Goal: Task Accomplishment & Management: Complete application form

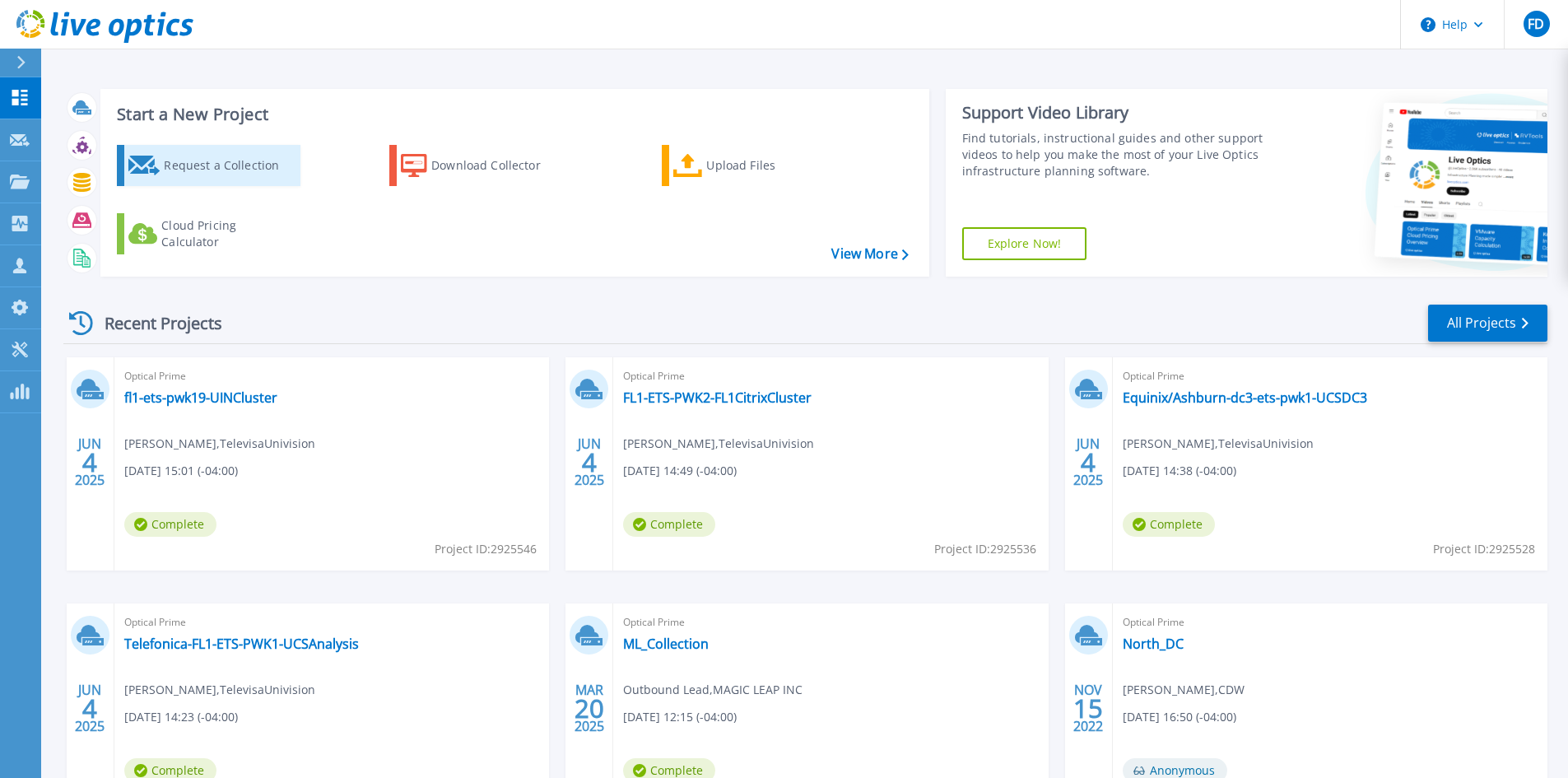
click at [222, 171] on div "Request a Collection" at bounding box center [229, 165] width 132 height 33
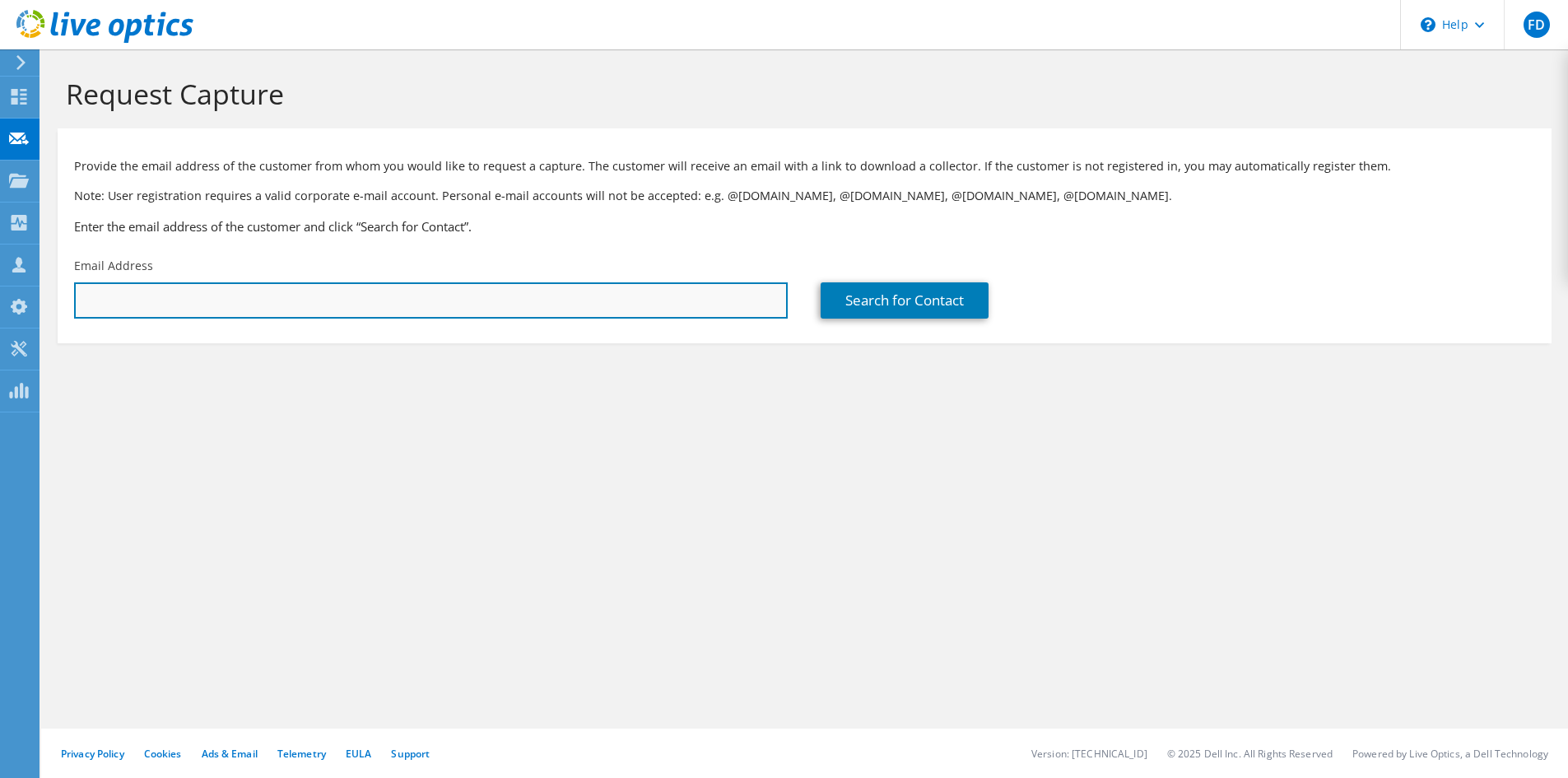
click at [179, 294] on input "text" at bounding box center [430, 300] width 714 height 36
paste input "[EMAIL_ADDRESS][DOMAIN_NAME]"
type input "[EMAIL_ADDRESS][DOMAIN_NAME]"
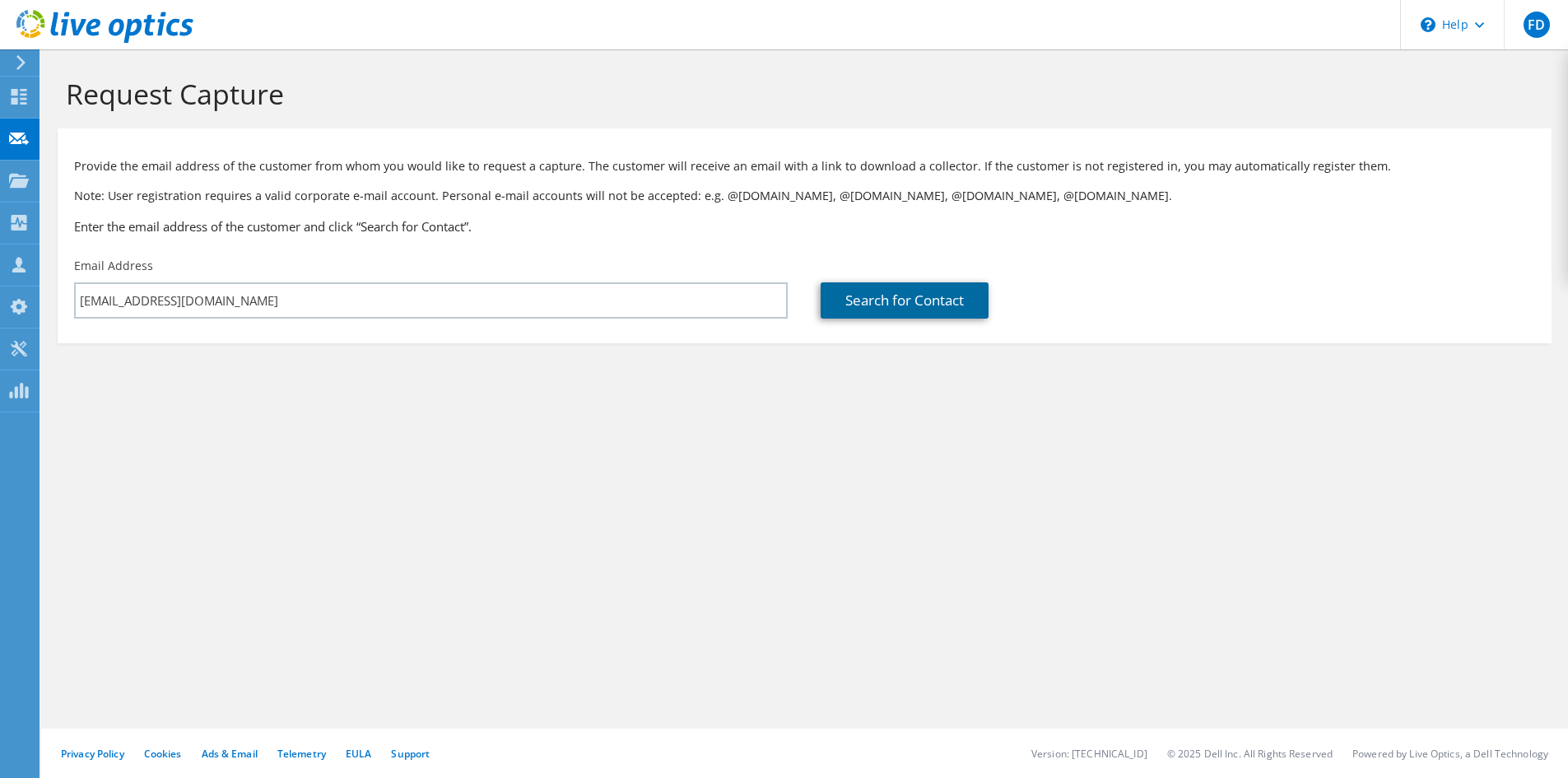
click at [903, 291] on link "Search for Contact" at bounding box center [904, 300] width 168 height 36
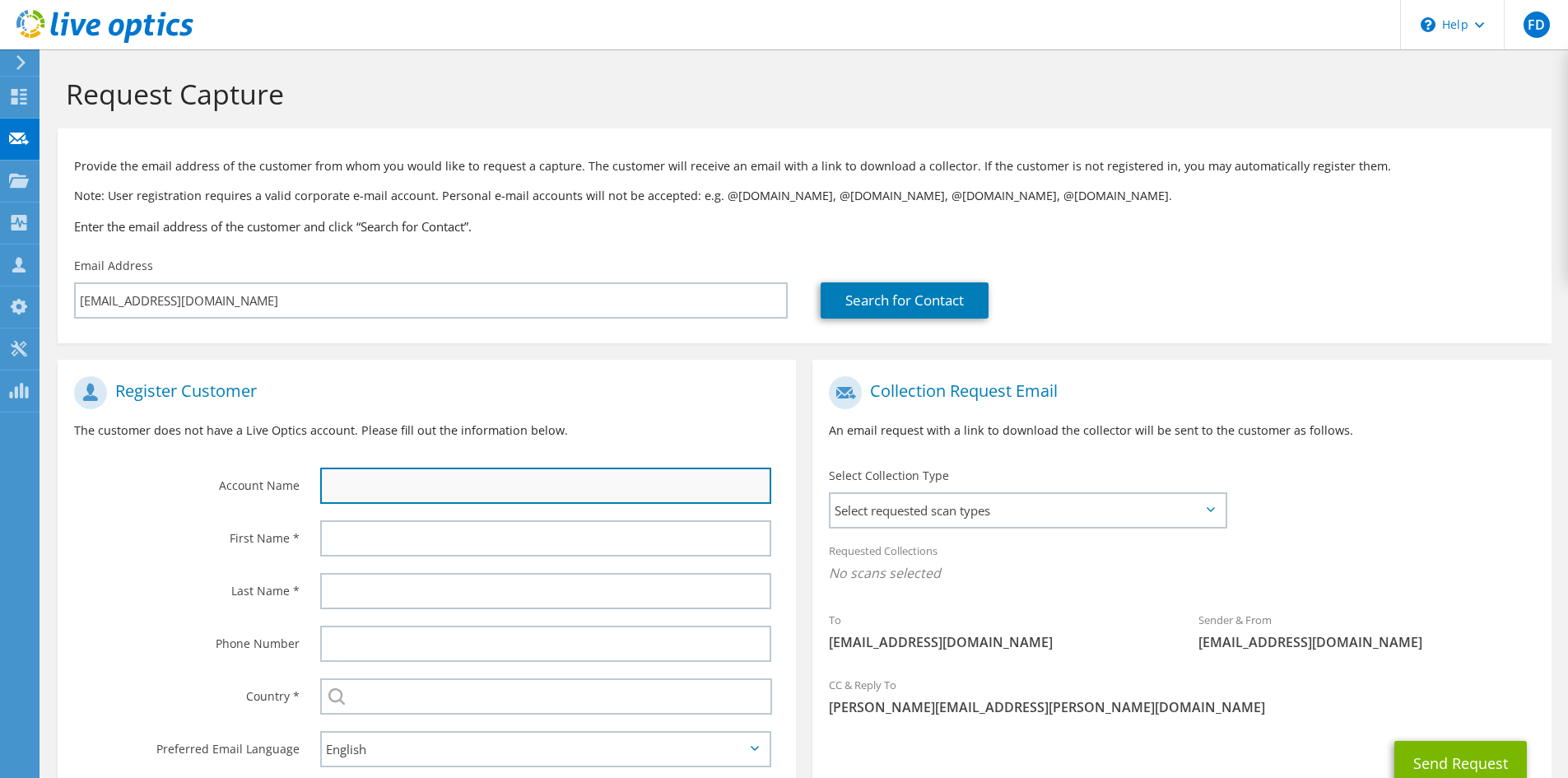
click at [346, 483] on input "text" at bounding box center [546, 485] width 451 height 36
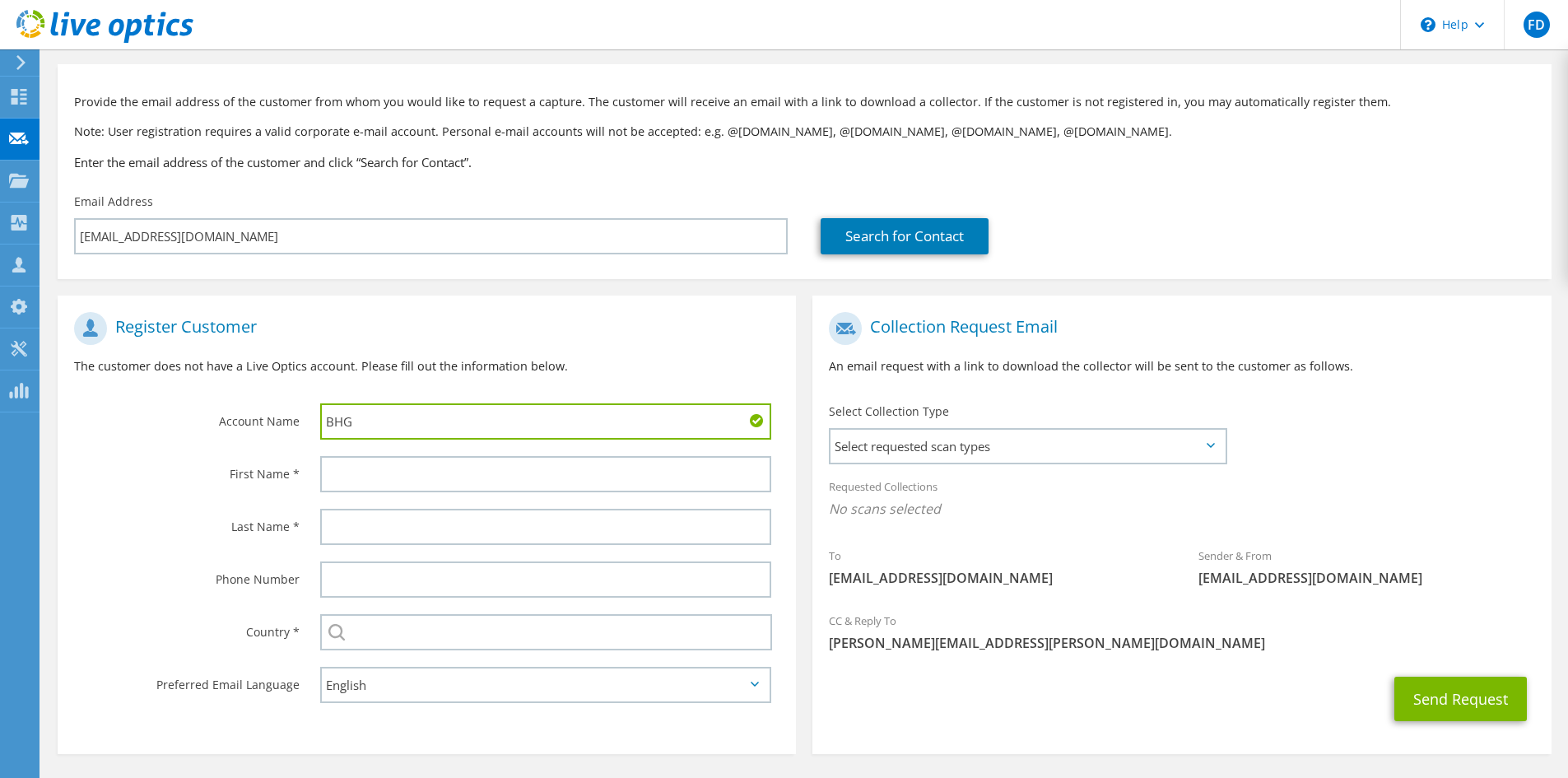
scroll to position [123, 0]
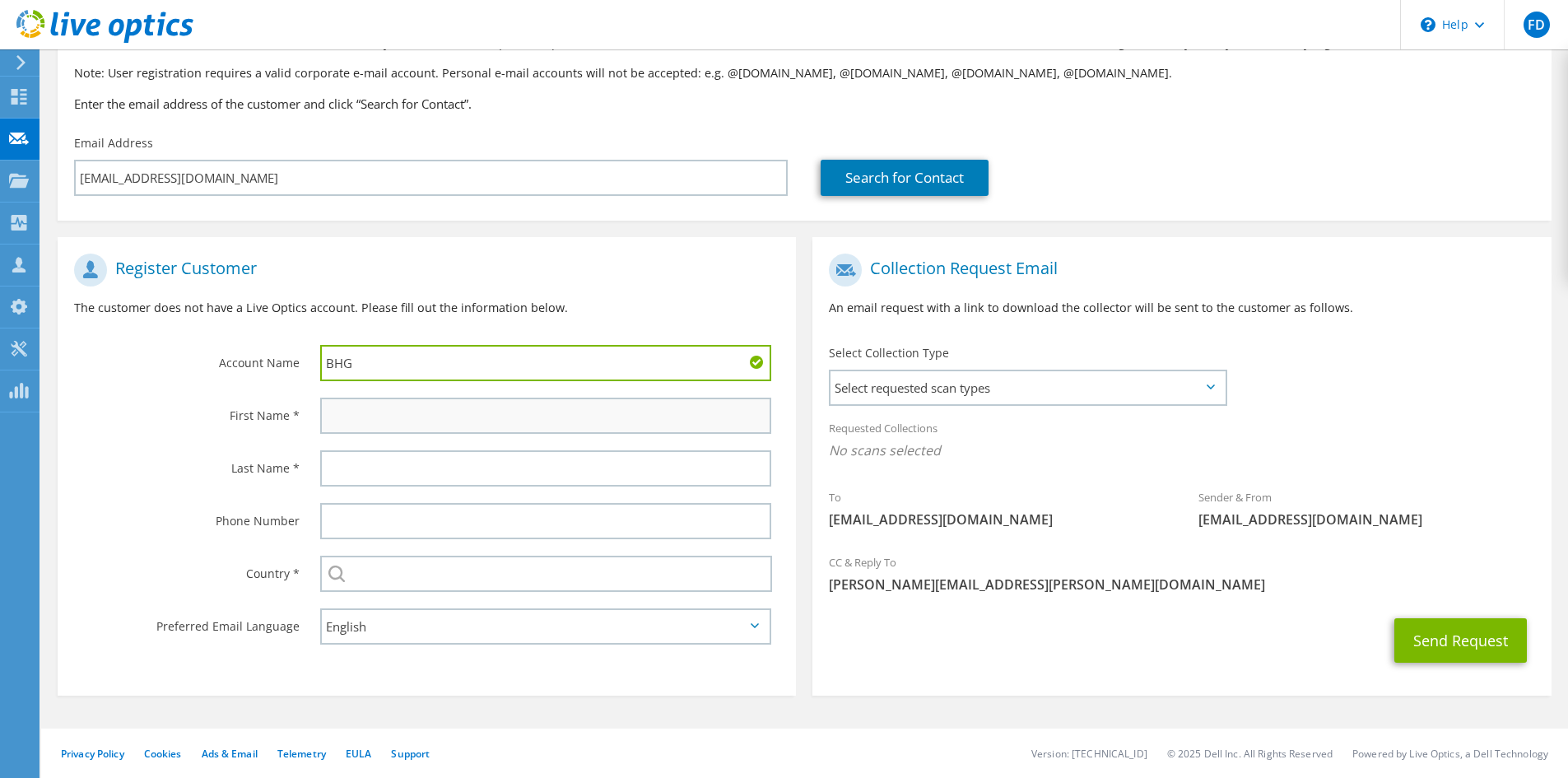
type input "BHG"
click at [389, 417] on input "text" at bounding box center [546, 416] width 451 height 36
type input "Kurtis"
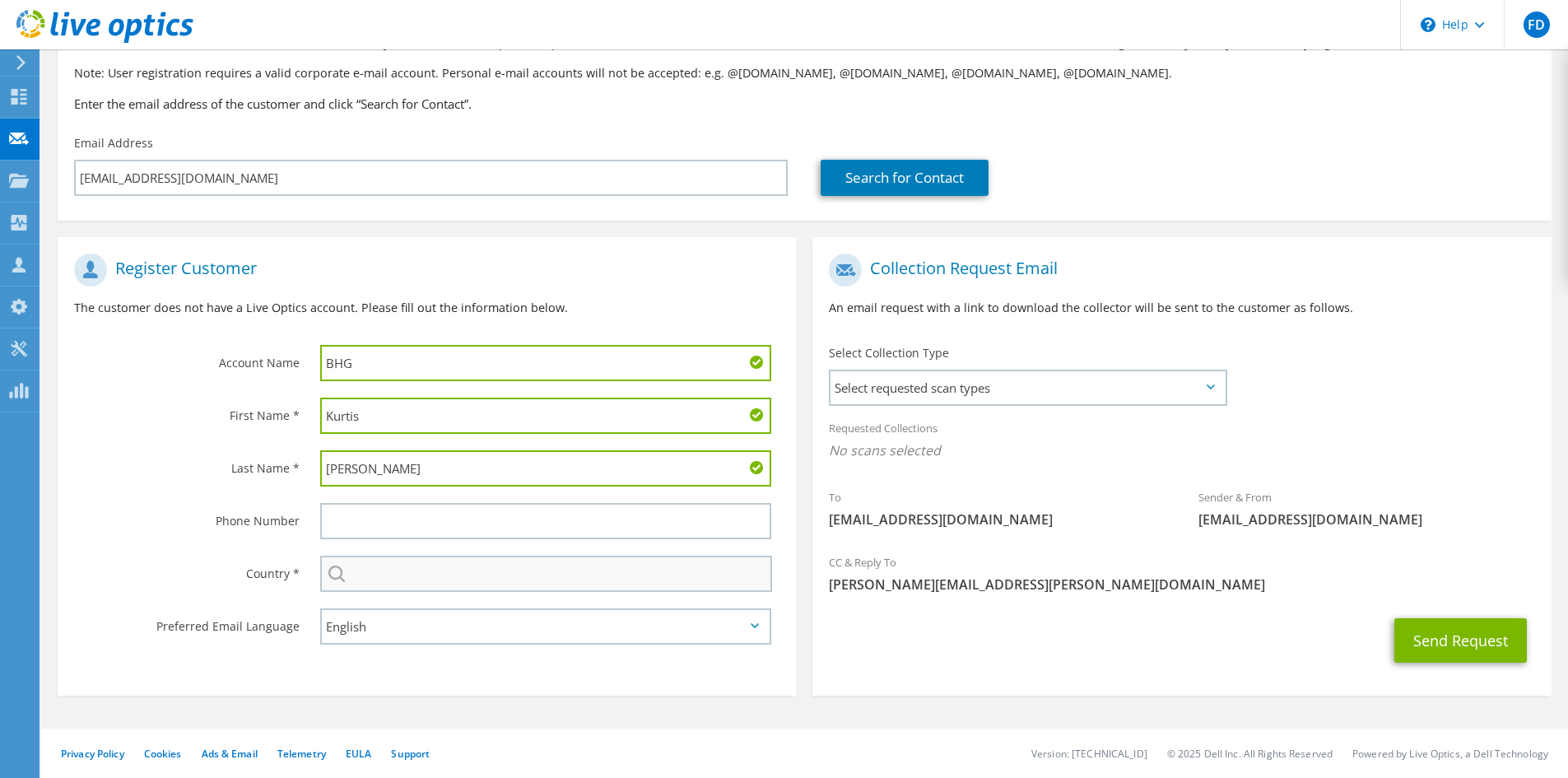
type input "[PERSON_NAME]"
click at [374, 577] on input "text" at bounding box center [546, 574] width 452 height 36
type input "[GEOGRAPHIC_DATA]"
type input "3059623031"
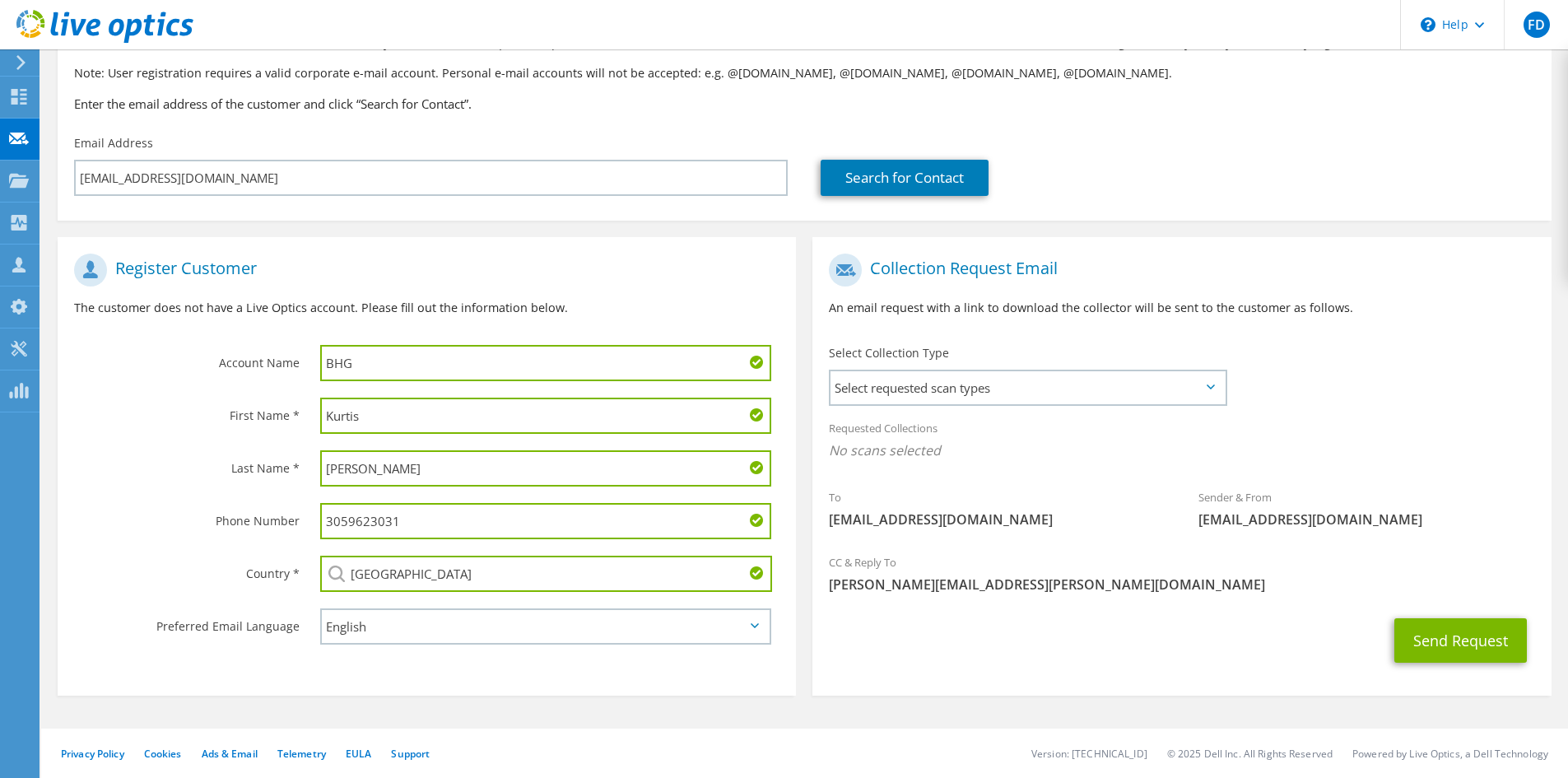
click at [395, 365] on input "BHG" at bounding box center [546, 363] width 451 height 36
type input "BHG Financial"
click at [1030, 389] on span "Select requested scan types" at bounding box center [1028, 388] width 395 height 33
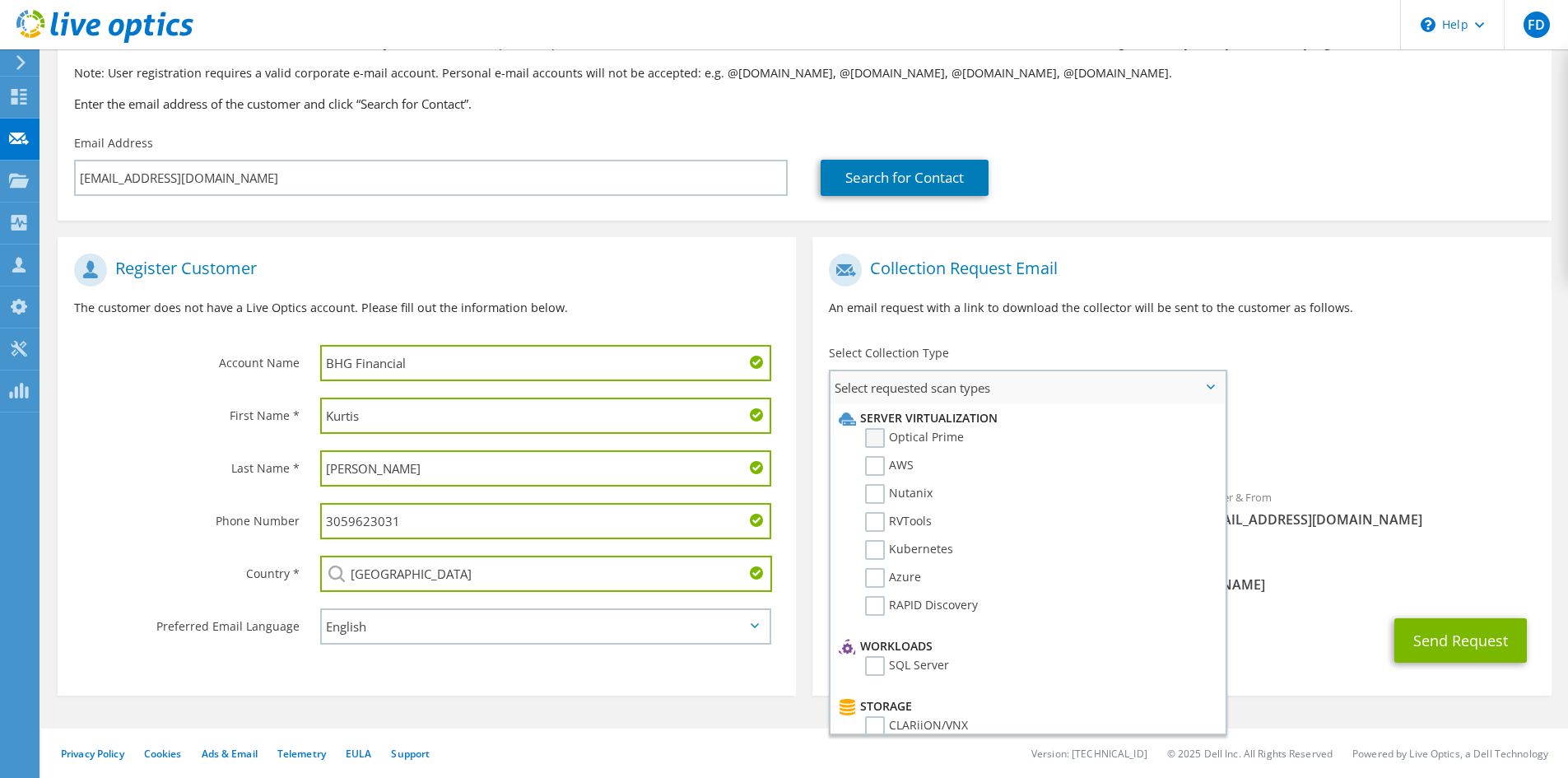
click at [872, 438] on label "Optical Prime" at bounding box center [915, 438] width 98 height 20
click at [0, 0] on input "Optical Prime" at bounding box center [0, 0] width 0 height 0
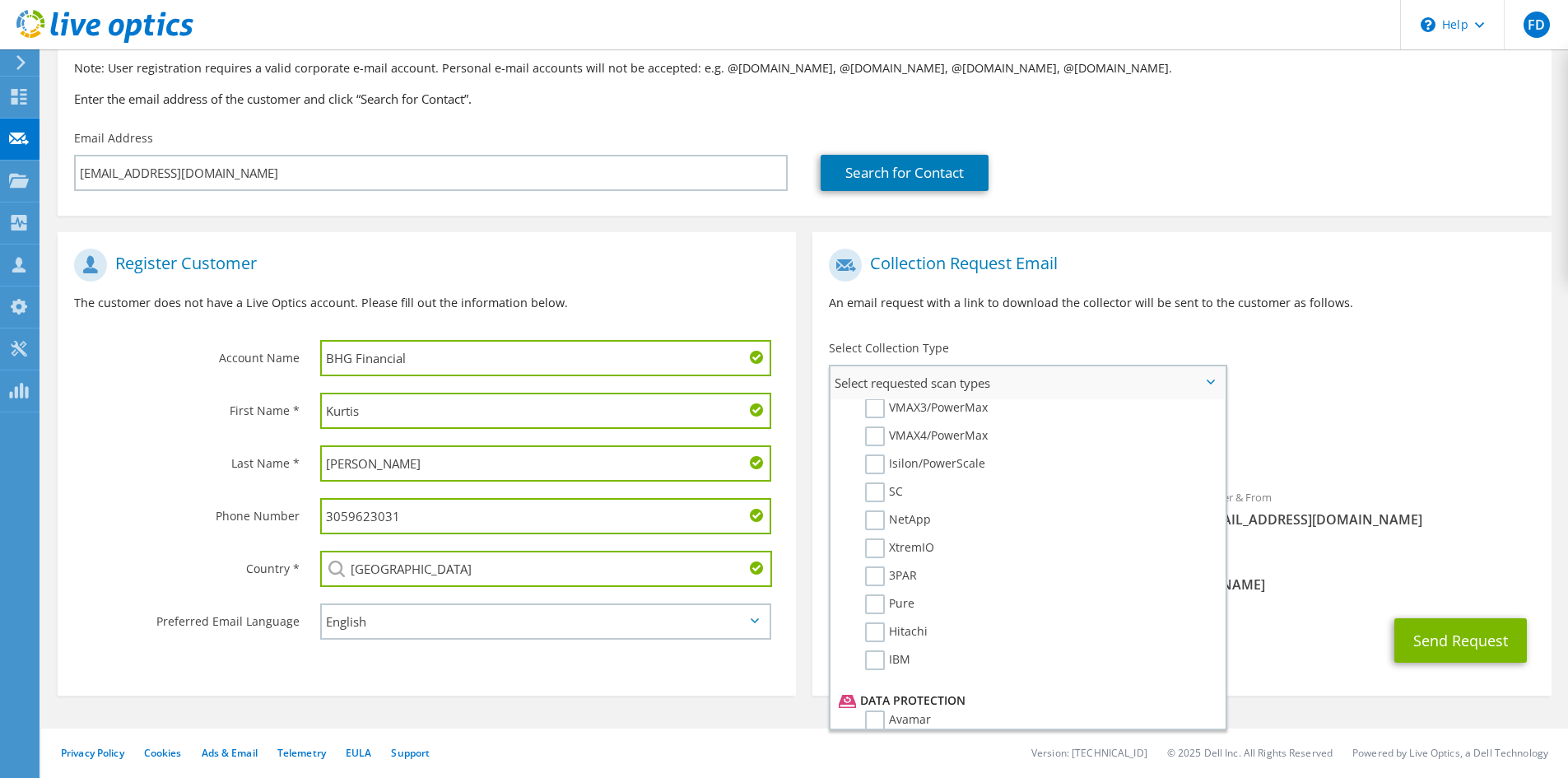
scroll to position [437, 0]
click at [882, 591] on label "Pure" at bounding box center [890, 591] width 49 height 20
click at [0, 0] on input "Pure" at bounding box center [0, 0] width 0 height 0
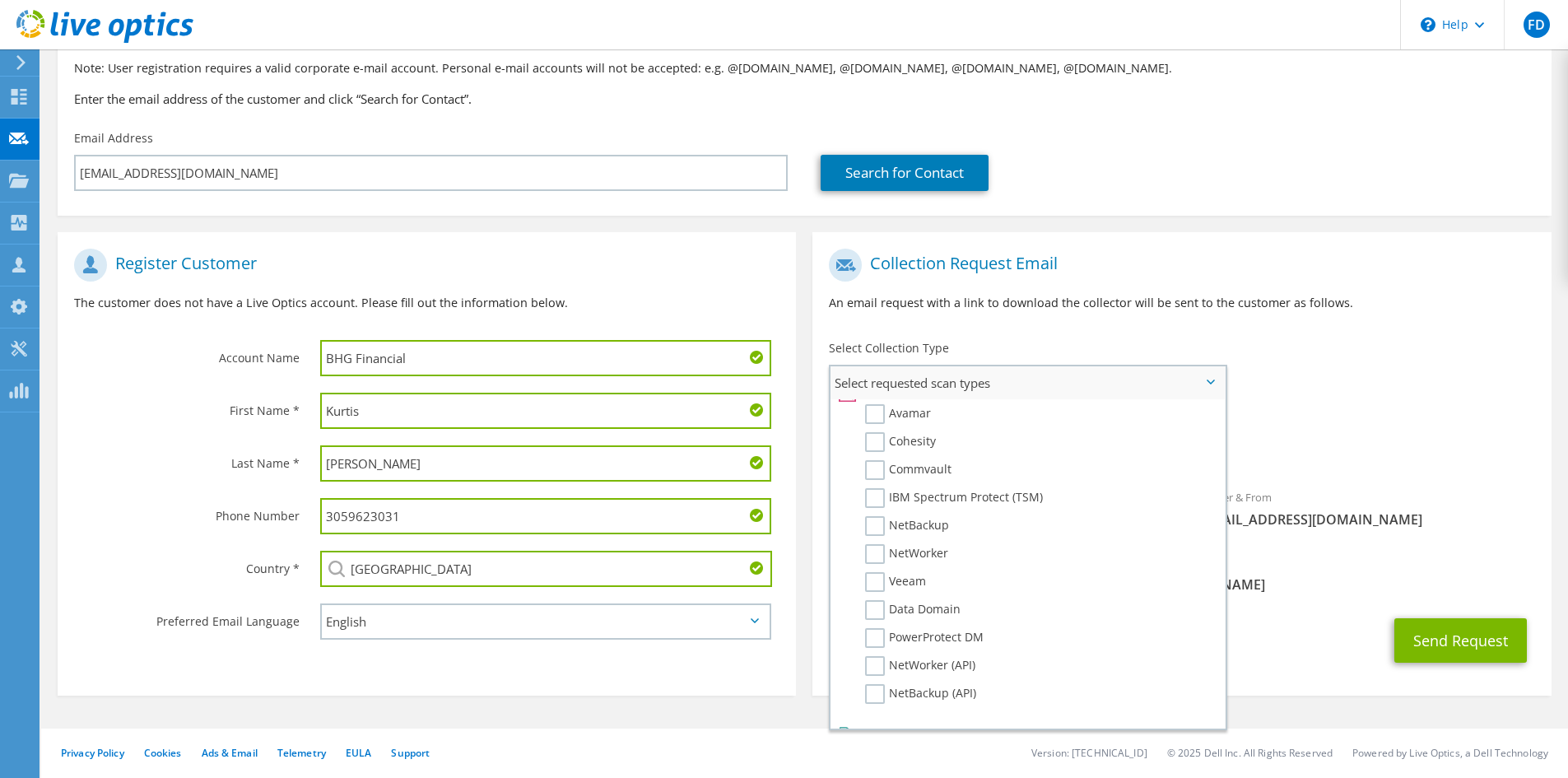
scroll to position [783, 0]
click at [874, 591] on label "PowerProtect DM" at bounding box center [925, 585] width 119 height 20
click at [0, 0] on input "PowerProtect DM" at bounding box center [0, 0] width 0 height 0
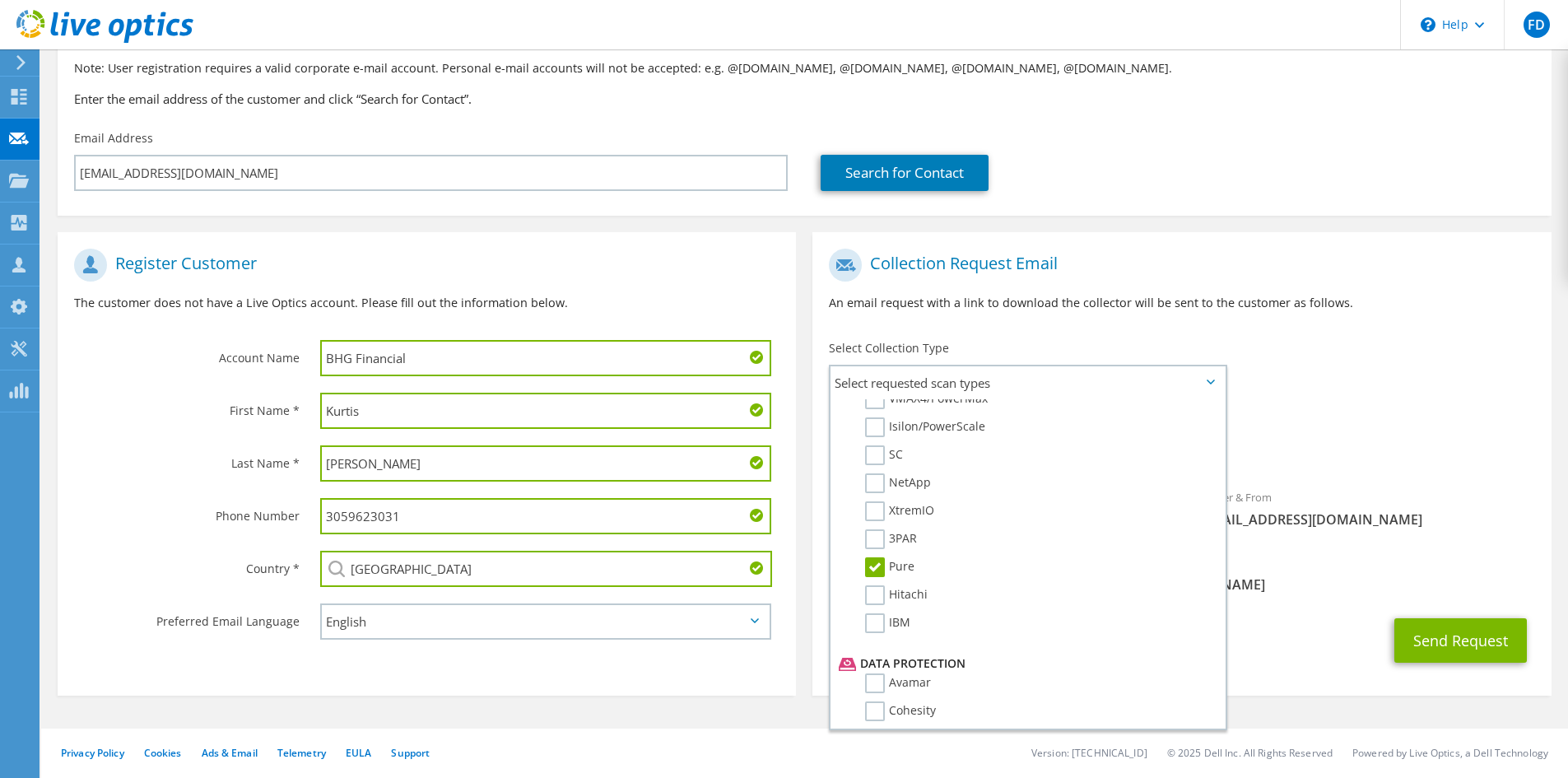
click at [1450, 517] on span "[EMAIL_ADDRESS][DOMAIN_NAME]" at bounding box center [1367, 519] width 337 height 18
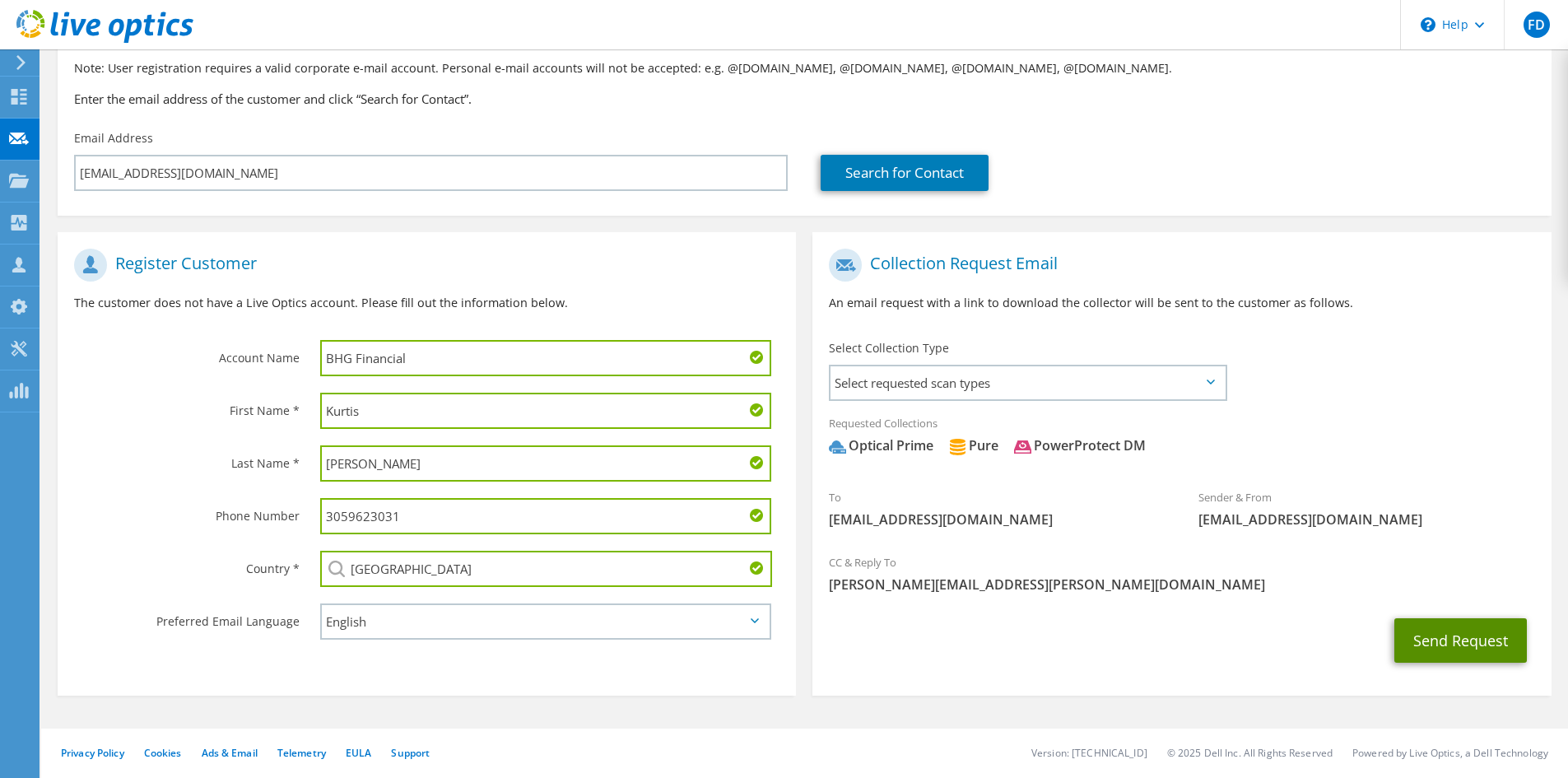
click at [1479, 635] on button "Send Request" at bounding box center [1461, 641] width 132 height 44
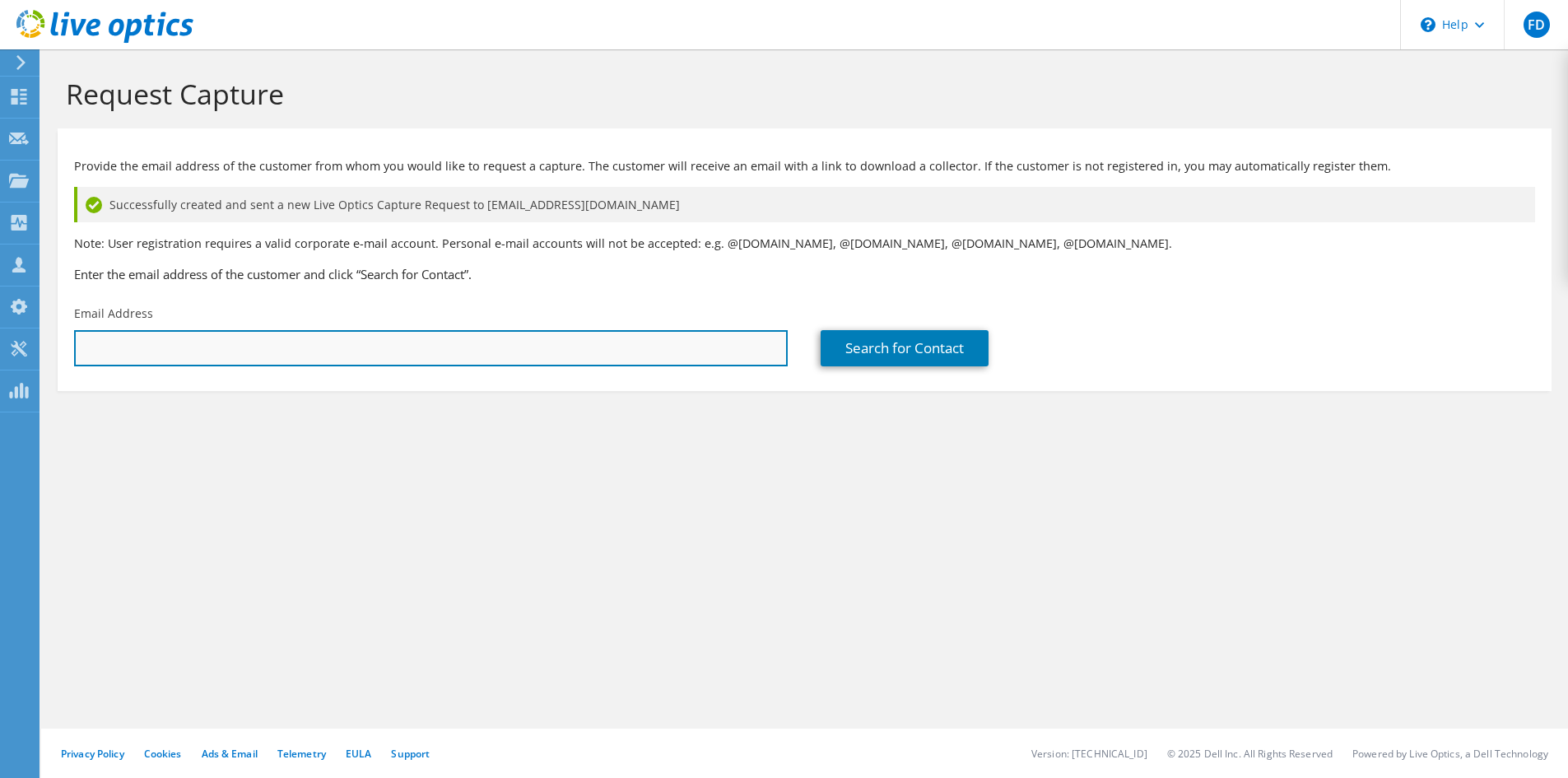
click at [619, 363] on input "text" at bounding box center [430, 348] width 714 height 36
click at [132, 345] on input "text" at bounding box center [430, 348] width 714 height 36
type input "k"
